Goal: Task Accomplishment & Management: Use online tool/utility

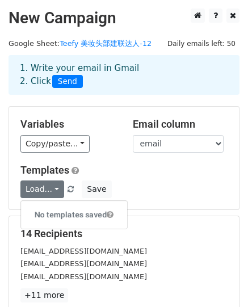
click at [172, 196] on div "Load... No templates saved Save" at bounding box center [124, 189] width 224 height 18
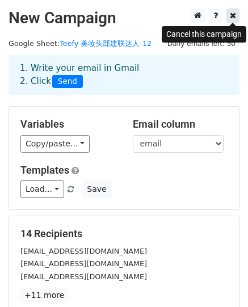
click at [234, 15] on icon at bounding box center [233, 15] width 6 height 8
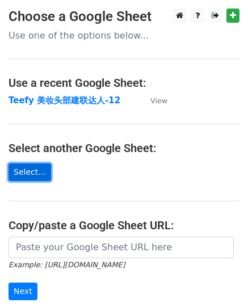
click at [32, 165] on link "Select..." at bounding box center [30, 172] width 43 height 18
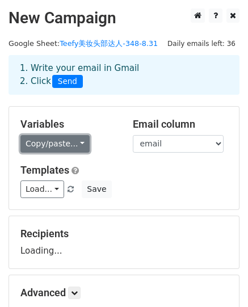
click at [62, 145] on link "Copy/paste..." at bounding box center [54, 144] width 69 height 18
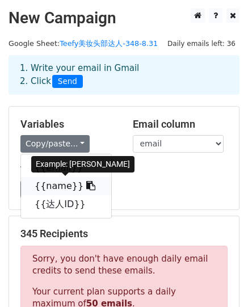
click at [62, 190] on link "{{name}}" at bounding box center [66, 186] width 90 height 18
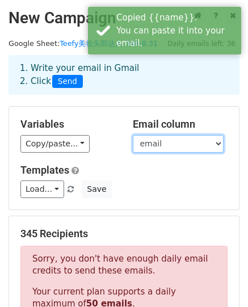
click at [172, 143] on select "email name 达人ID" at bounding box center [178, 144] width 91 height 18
